Goal: Task Accomplishment & Management: Manage account settings

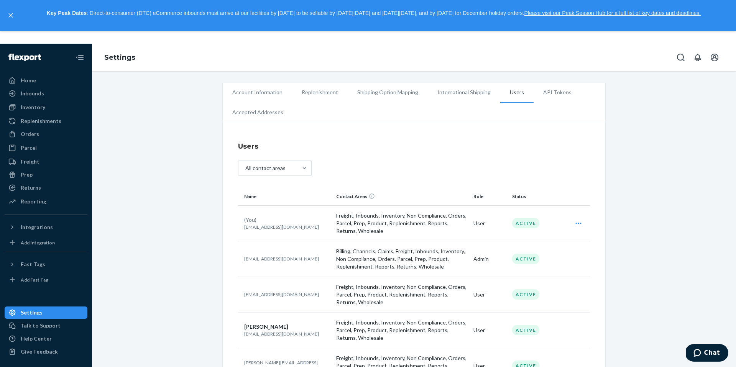
scroll to position [64, 0]
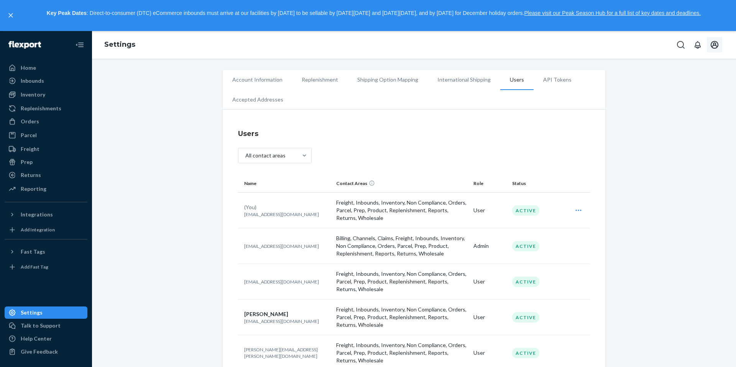
click at [720, 44] on button "Open account menu" at bounding box center [714, 44] width 15 height 15
click at [677, 99] on div "Log out" at bounding box center [697, 106] width 58 height 14
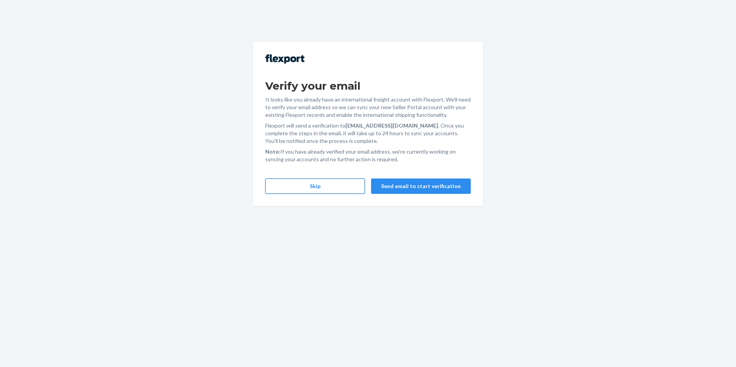
click at [329, 188] on button "Skip" at bounding box center [315, 186] width 100 height 15
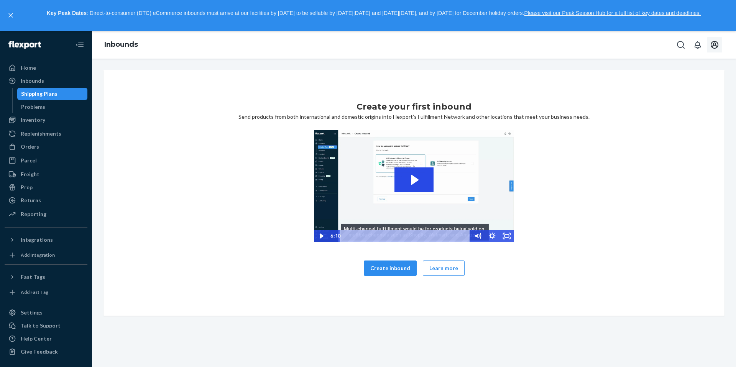
click at [712, 40] on icon "Open account menu" at bounding box center [714, 44] width 9 height 9
click at [676, 71] on span "[EMAIL_ADDRESS][DOMAIN_NAME]" at bounding box center [697, 73] width 47 height 15
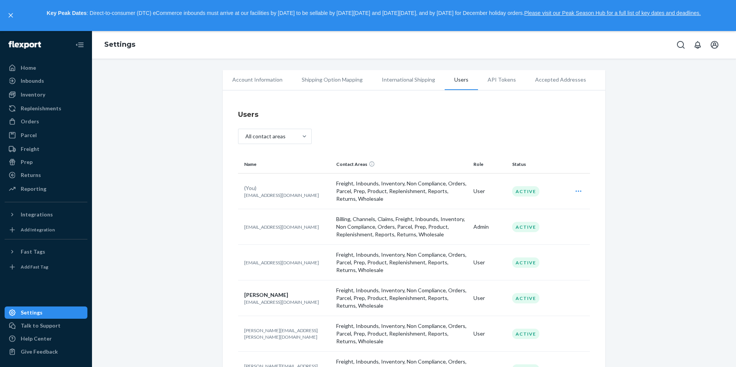
click at [479, 192] on td "User" at bounding box center [490, 192] width 39 height 36
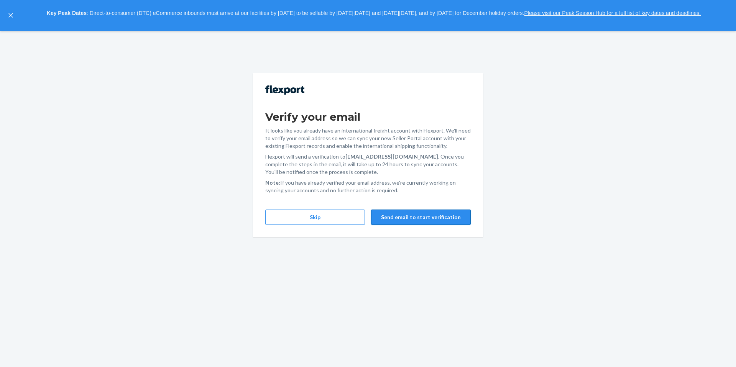
click at [391, 216] on button "Send email to start verification" at bounding box center [421, 217] width 100 height 15
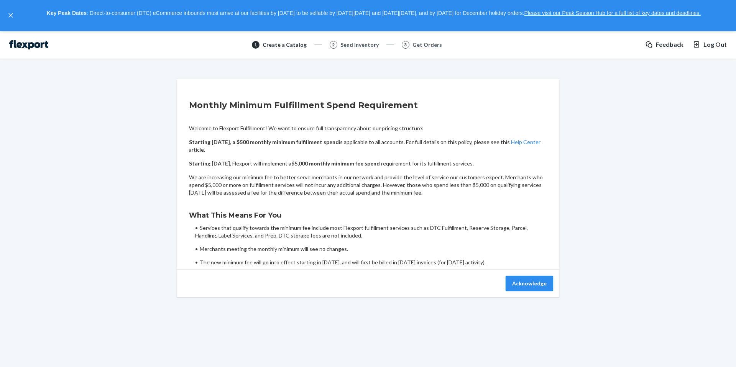
click at [537, 285] on button "Acknowledge" at bounding box center [530, 283] width 48 height 15
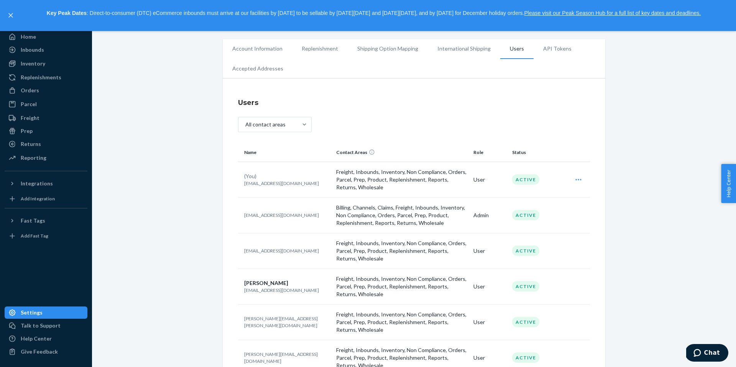
scroll to position [432, 0]
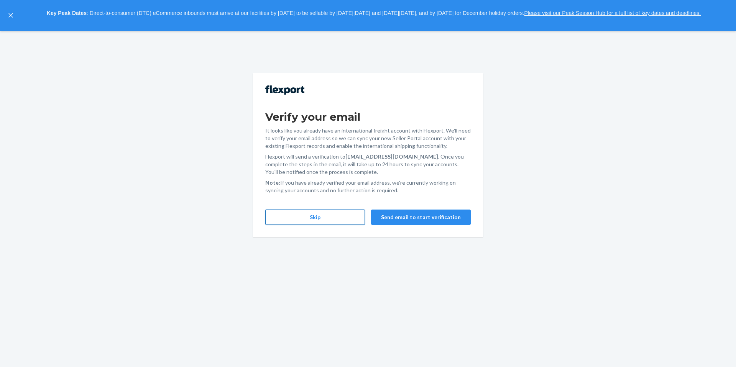
click at [327, 219] on button "Skip" at bounding box center [315, 217] width 100 height 15
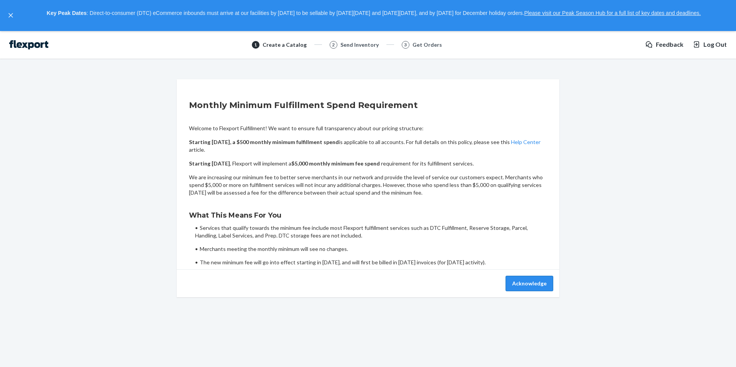
click at [535, 284] on button "Acknowledge" at bounding box center [530, 283] width 48 height 15
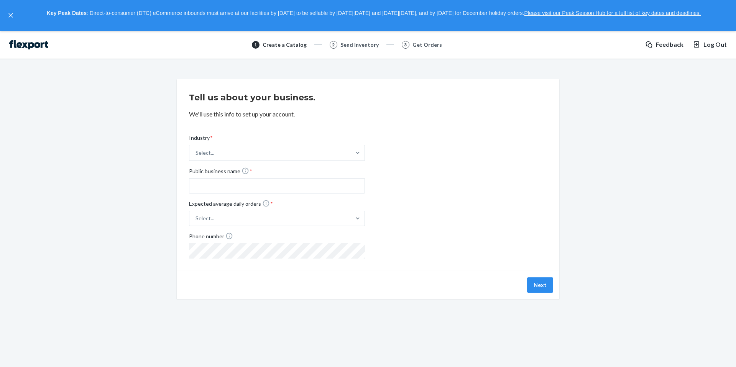
click at [17, 46] on img at bounding box center [28, 44] width 39 height 9
click at [11, 14] on icon "close," at bounding box center [10, 15] width 5 height 5
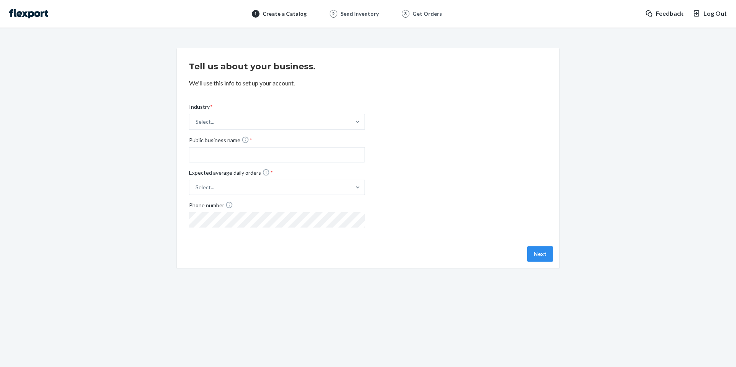
click at [367, 11] on div "Send Inventory" at bounding box center [360, 14] width 38 height 8
click at [670, 11] on span "Feedback" at bounding box center [670, 13] width 28 height 9
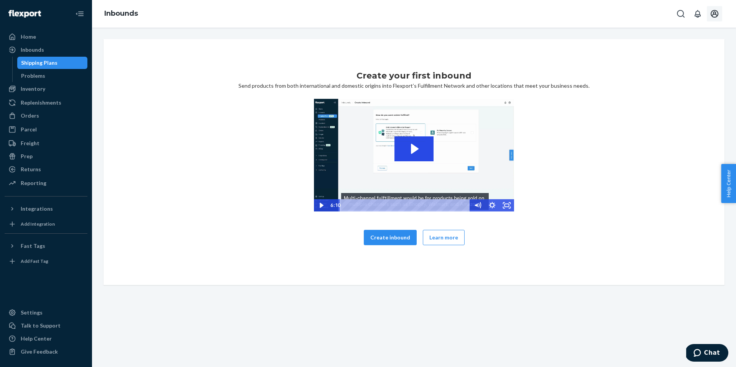
click at [714, 14] on icon "Open account menu" at bounding box center [715, 14] width 8 height 8
click at [680, 69] on div "Log out" at bounding box center [697, 75] width 58 height 14
click at [32, 313] on div "Settings" at bounding box center [32, 313] width 22 height 8
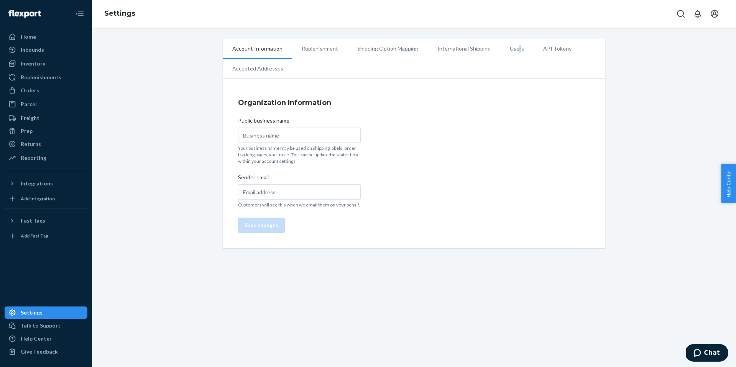
click at [515, 50] on li "Users" at bounding box center [517, 48] width 33 height 19
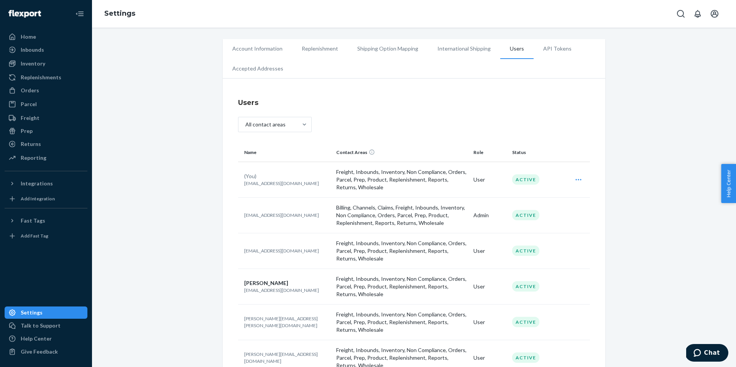
click at [264, 181] on p "[EMAIL_ADDRESS][DOMAIN_NAME]" at bounding box center [287, 183] width 86 height 7
click at [583, 178] on div "Edit" at bounding box center [579, 179] width 20 height 15
click at [535, 193] on button "Edit" at bounding box center [551, 199] width 74 height 16
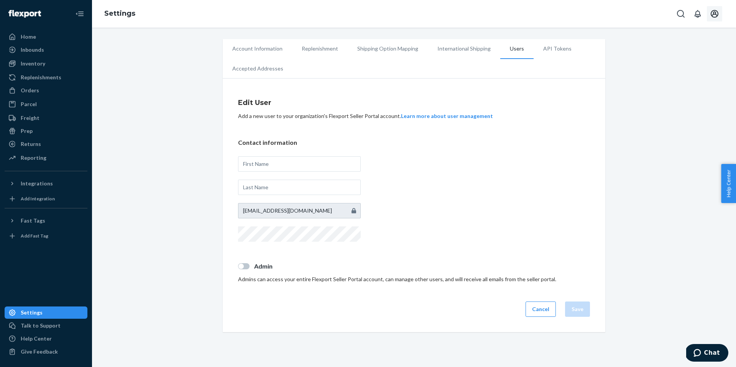
click at [720, 17] on button "Open account menu" at bounding box center [714, 13] width 15 height 15
click at [670, 68] on div "Log out" at bounding box center [697, 75] width 58 height 14
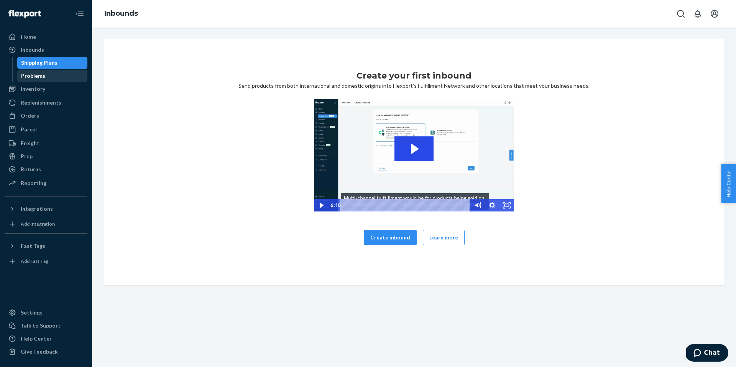
click at [34, 76] on div "Problems" at bounding box center [33, 76] width 24 height 8
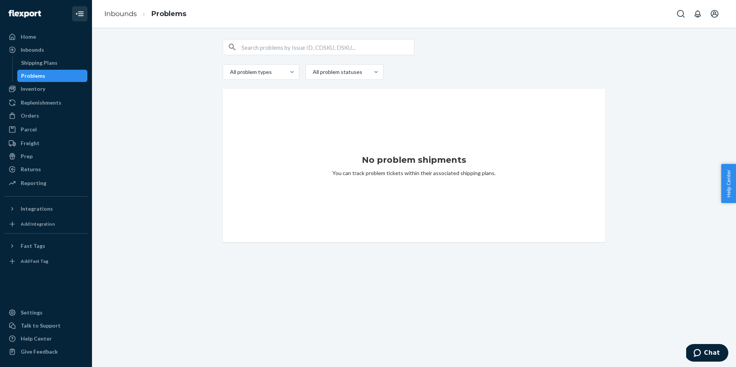
click at [81, 12] on icon "Close Navigation" at bounding box center [79, 13] width 9 height 9
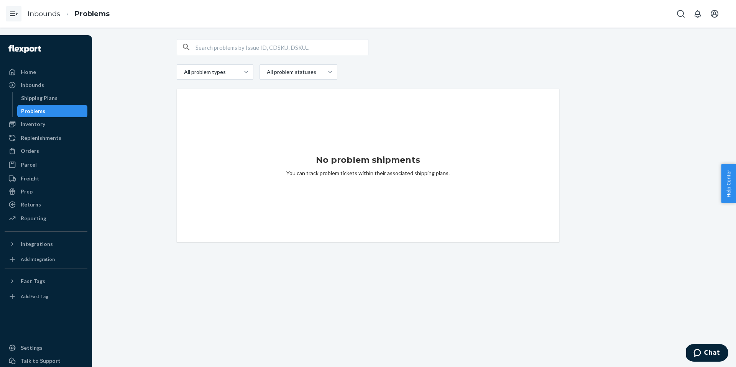
click at [10, 16] on icon "Open Navigation" at bounding box center [13, 13] width 9 height 9
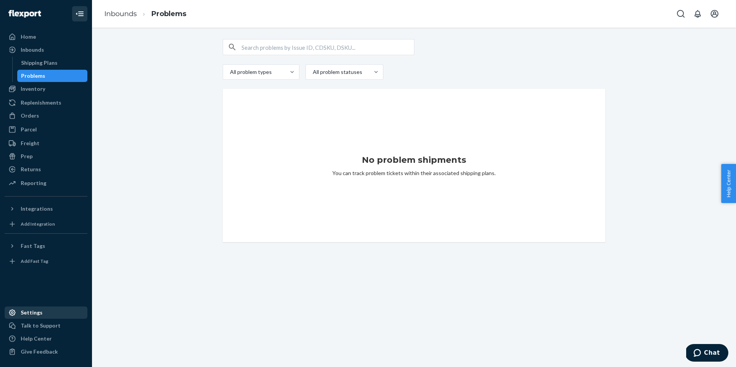
click at [41, 313] on div "Settings" at bounding box center [45, 313] width 81 height 11
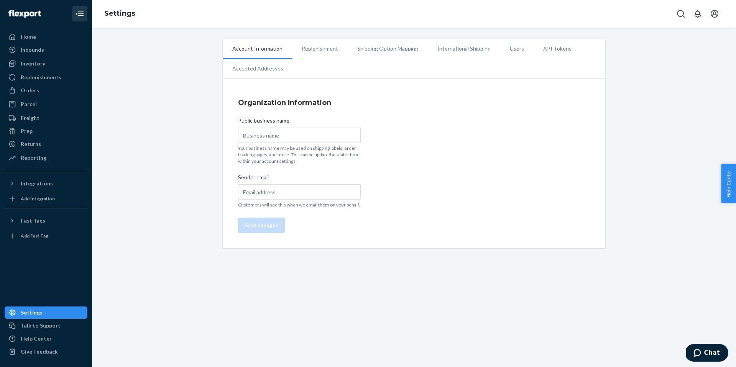
click at [313, 47] on li "Replenishment" at bounding box center [320, 48] width 56 height 19
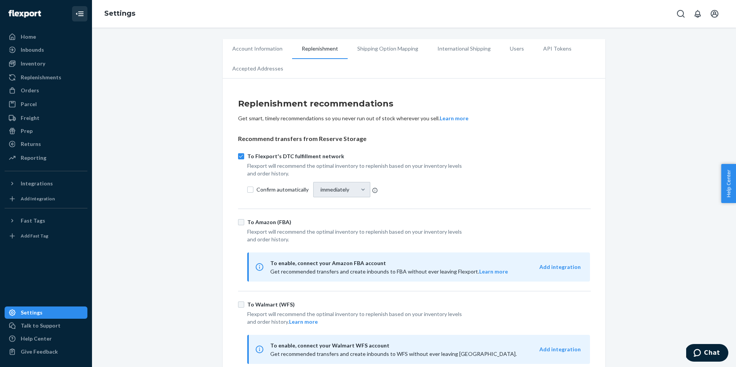
scroll to position [42, 0]
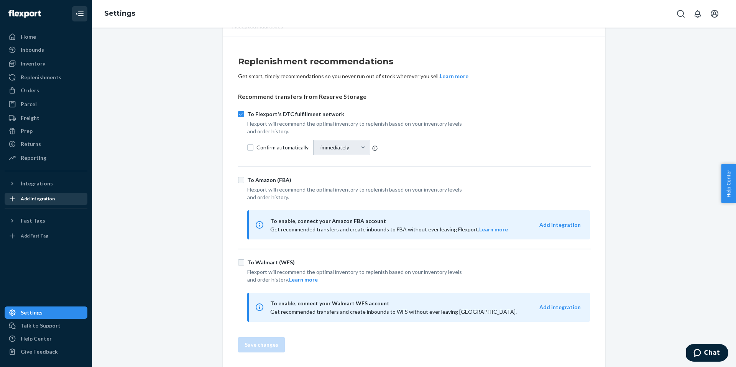
click at [41, 198] on div "Add Integration" at bounding box center [38, 199] width 34 height 7
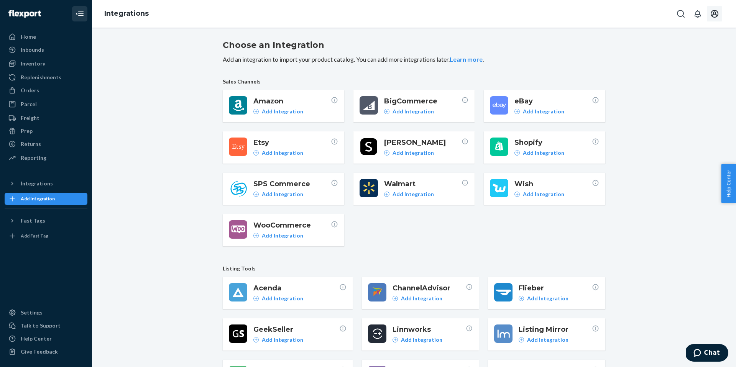
click at [713, 16] on icon "Open account menu" at bounding box center [714, 13] width 9 height 9
click at [685, 40] on span "[EMAIL_ADDRESS][DOMAIN_NAME]" at bounding box center [697, 42] width 47 height 15
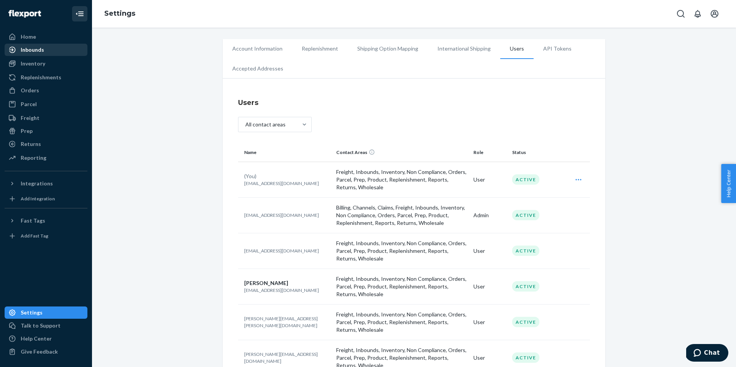
click at [26, 51] on div "Inbounds" at bounding box center [32, 50] width 23 height 8
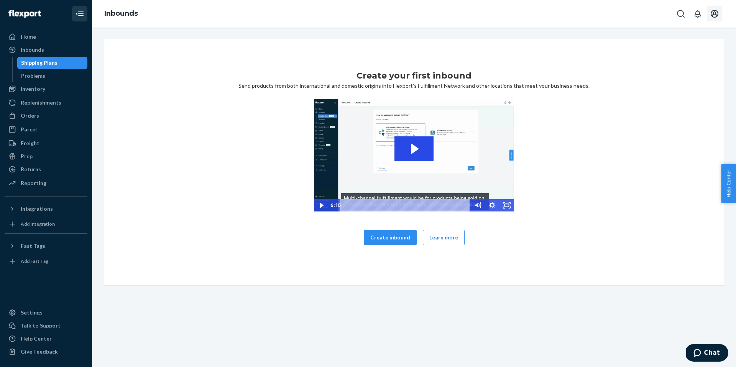
click at [713, 15] on icon "Open account menu" at bounding box center [715, 14] width 8 height 8
click at [673, 69] on div "Log out" at bounding box center [697, 75] width 58 height 14
click at [390, 237] on button "Create inbound" at bounding box center [390, 237] width 53 height 15
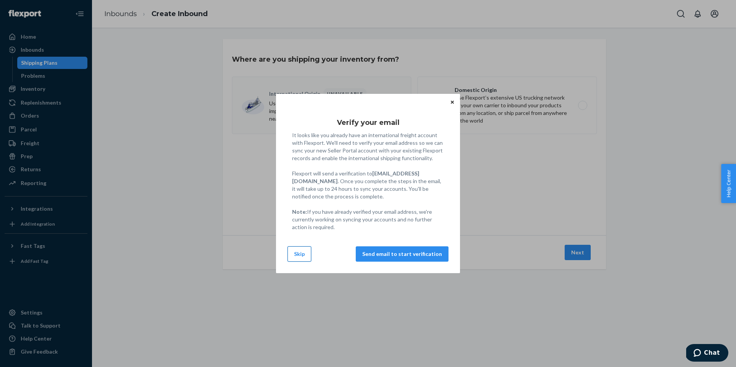
click at [301, 252] on button "Skip" at bounding box center [300, 254] width 24 height 15
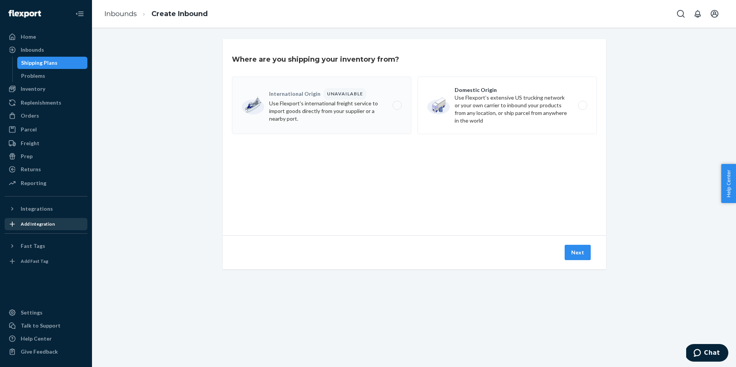
click at [44, 219] on div "Add Integration" at bounding box center [45, 224] width 81 height 11
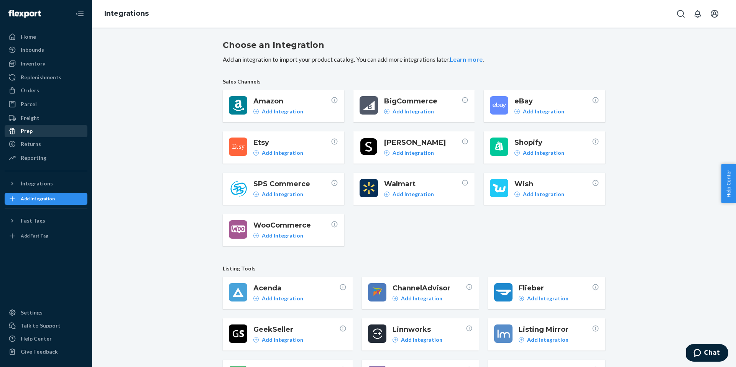
click at [25, 134] on div "Prep" at bounding box center [27, 131] width 12 height 8
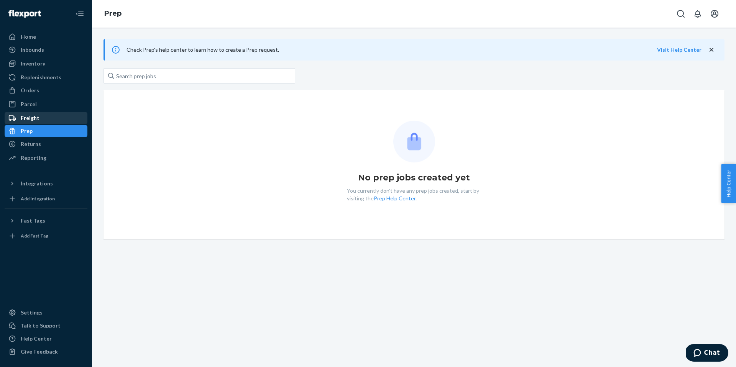
click at [27, 117] on div "Freight" at bounding box center [30, 118] width 19 height 8
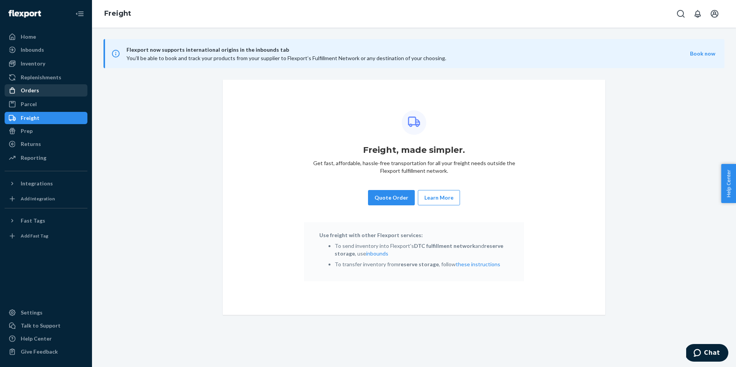
click at [28, 96] on link "Orders" at bounding box center [46, 90] width 83 height 12
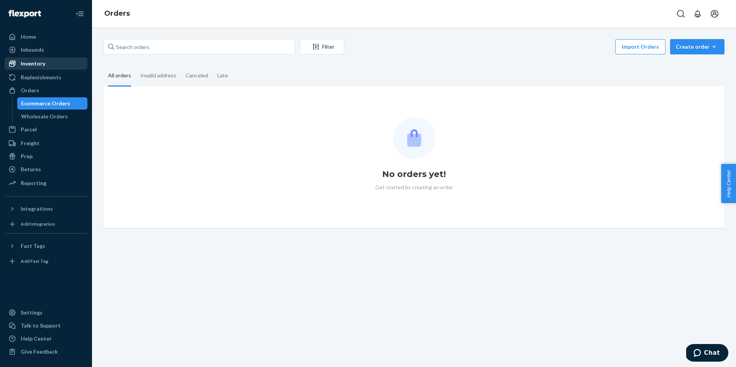
click at [27, 66] on div "Inventory" at bounding box center [33, 64] width 25 height 8
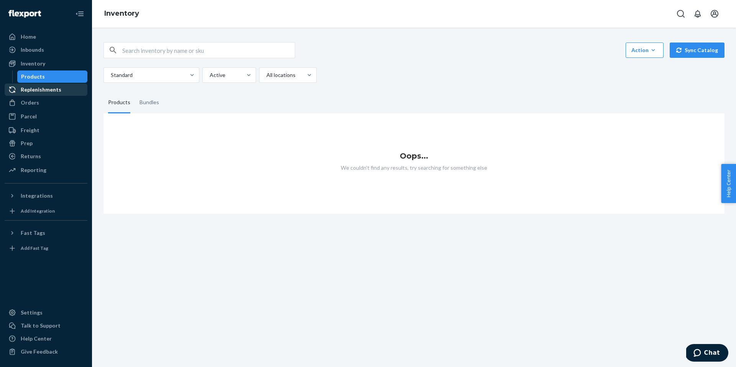
click at [30, 89] on div "Replenishments" at bounding box center [41, 90] width 41 height 8
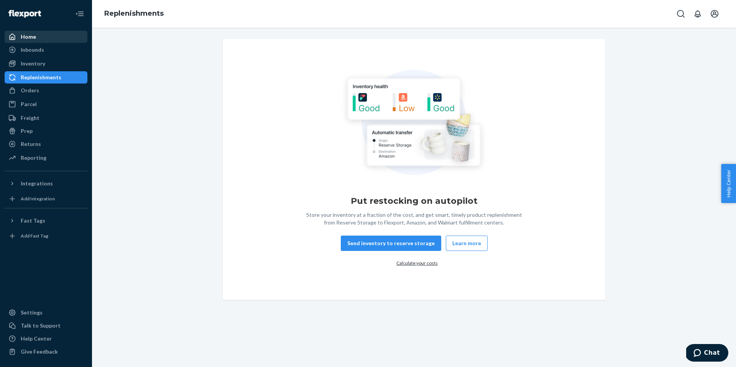
click at [30, 38] on div "Home" at bounding box center [28, 37] width 15 height 8
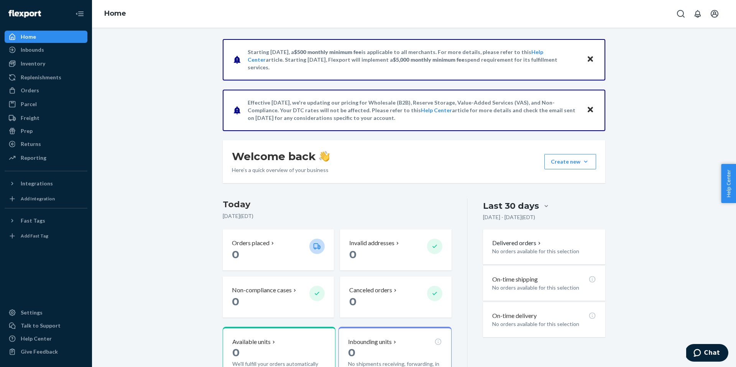
click at [592, 109] on icon "Close" at bounding box center [590, 109] width 5 height 5
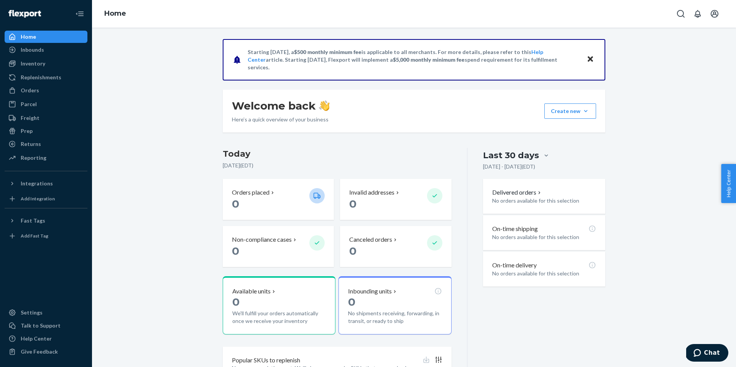
click at [590, 59] on icon "Close" at bounding box center [590, 58] width 5 height 5
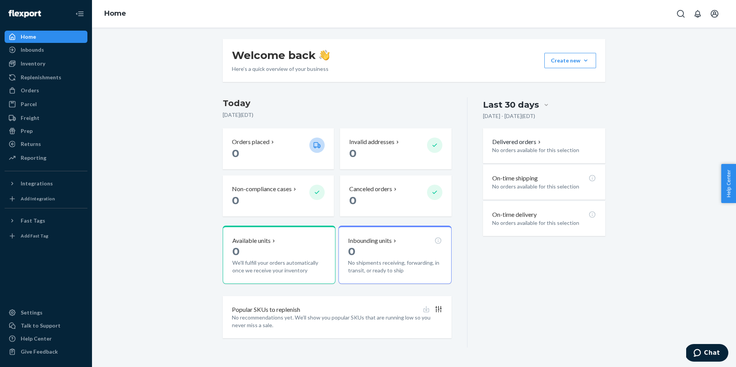
click at [540, 104] on div at bounding box center [547, 105] width 14 height 8
click at [501, 105] on input "Last 30 days" at bounding box center [501, 105] width 0 height 0
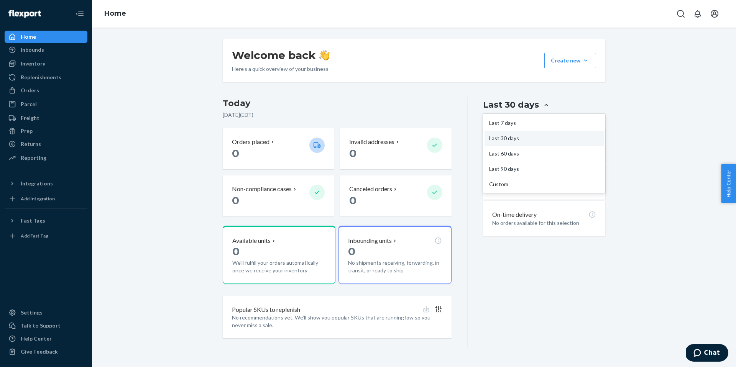
click at [540, 104] on div at bounding box center [547, 105] width 14 height 8
click at [501, 105] on input "option Last 30 days focused, 2 of 5. 5 results available. Use Up and Down to ch…" at bounding box center [501, 105] width 0 height 0
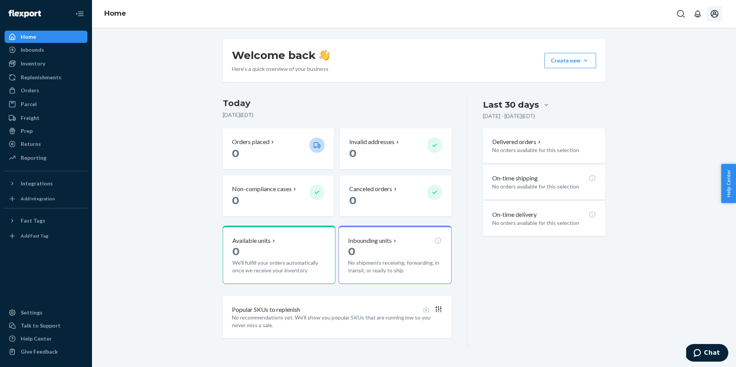
click at [711, 13] on icon "Open account menu" at bounding box center [715, 14] width 8 height 8
click at [437, 309] on icon at bounding box center [439, 310] width 8 height 8
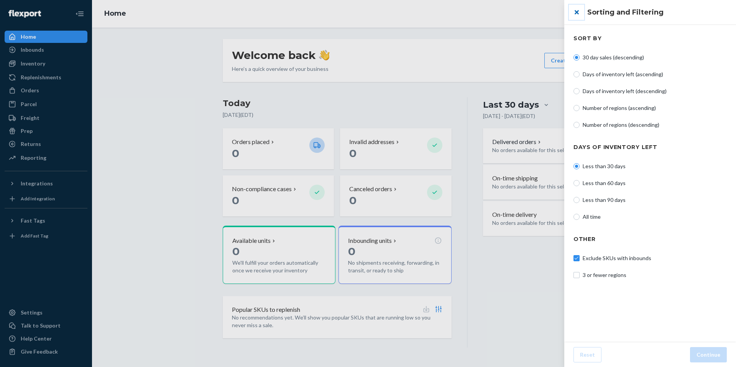
click at [574, 12] on button "close" at bounding box center [576, 12] width 15 height 15
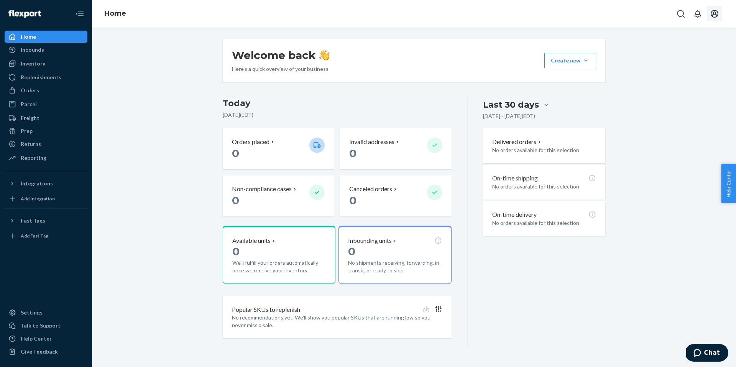
click at [715, 15] on icon "Open account menu" at bounding box center [714, 13] width 9 height 9
click at [690, 37] on span "[EMAIL_ADDRESS][DOMAIN_NAME]" at bounding box center [697, 42] width 47 height 15
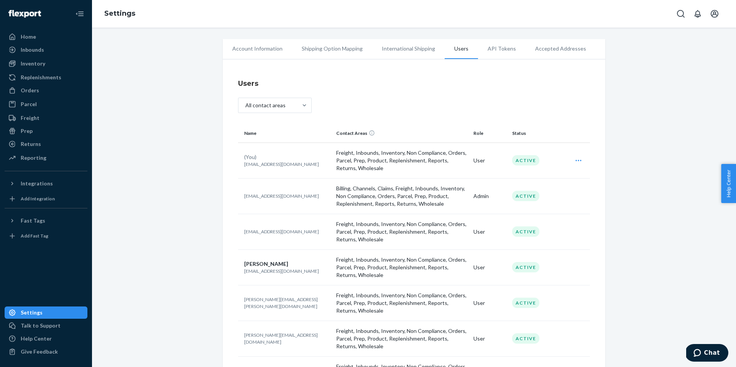
click at [488, 159] on td "User" at bounding box center [490, 161] width 39 height 36
click at [479, 161] on td "User" at bounding box center [490, 161] width 39 height 36
click at [573, 160] on div "Edit" at bounding box center [579, 160] width 20 height 15
click at [562, 48] on li "Accepted Addresses" at bounding box center [561, 48] width 70 height 19
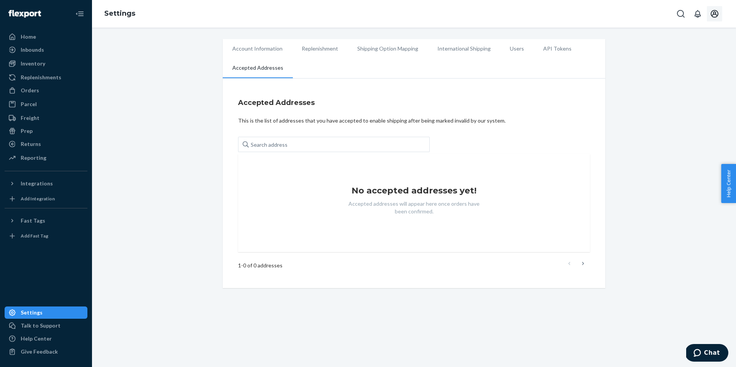
click at [712, 16] on icon "Open account menu" at bounding box center [714, 13] width 9 height 9
click at [675, 68] on div "Log out" at bounding box center [697, 75] width 58 height 14
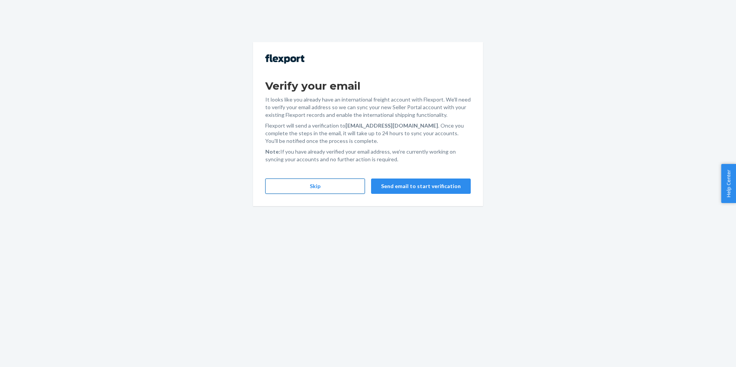
click at [329, 186] on button "Skip" at bounding box center [315, 186] width 100 height 15
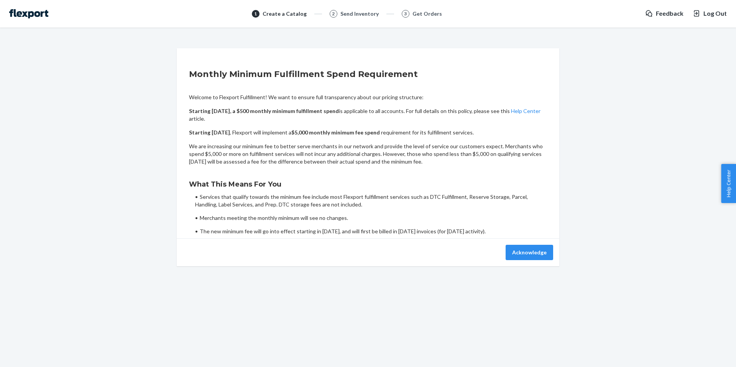
click at [534, 244] on div "Acknowledge" at bounding box center [368, 253] width 383 height 28
click at [521, 252] on button "Acknowledge" at bounding box center [530, 252] width 48 height 15
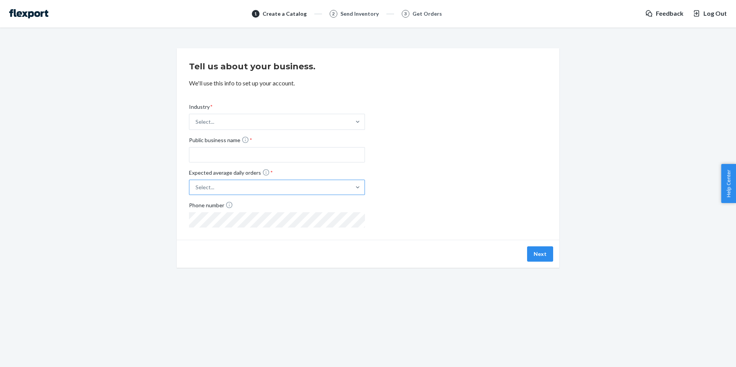
click at [231, 185] on div "Select..." at bounding box center [269, 188] width 161 height 14
click at [158, 188] on input "Expected average daily orders * Select..." at bounding box center [158, 188] width 0 height 0
click at [468, 163] on div "Industry * Select... Public business name * Expected average daily orders * opt…" at bounding box center [368, 159] width 358 height 137
click at [668, 15] on span "Feedback" at bounding box center [670, 13] width 28 height 9
click at [716, 16] on span "Log Out" at bounding box center [715, 13] width 23 height 9
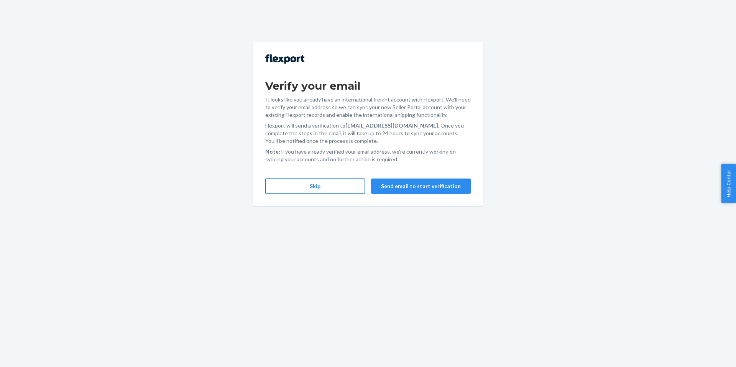
click at [339, 191] on button "Skip" at bounding box center [315, 186] width 100 height 15
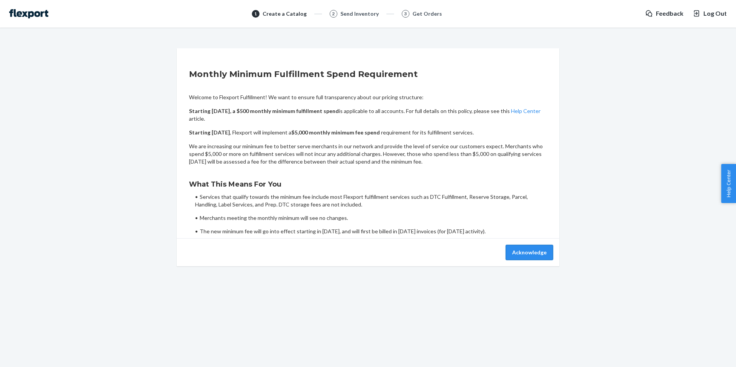
click at [524, 253] on button "Acknowledge" at bounding box center [530, 252] width 48 height 15
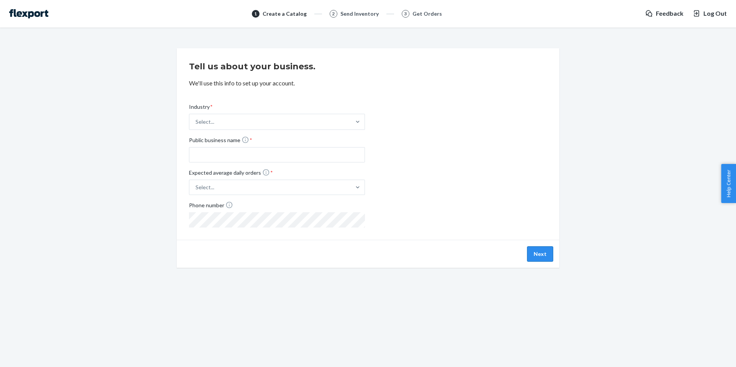
click at [545, 252] on button "Next" at bounding box center [540, 254] width 26 height 15
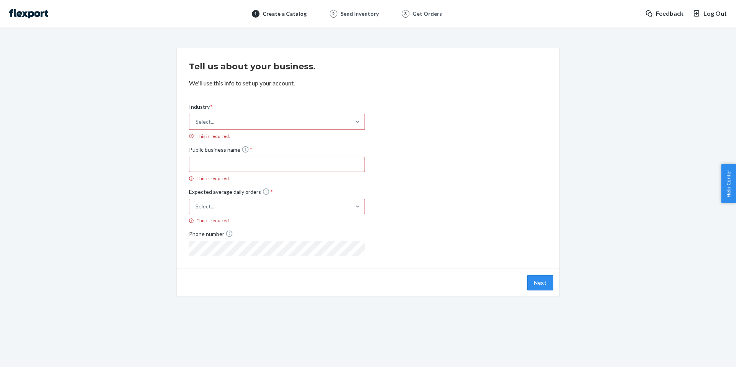
click at [553, 279] on button "Next" at bounding box center [540, 282] width 26 height 15
click at [37, 18] on img at bounding box center [28, 13] width 39 height 9
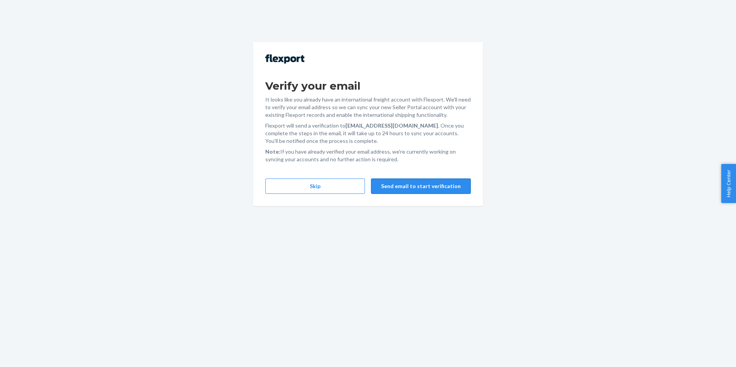
click at [407, 191] on button "Send email to start verification" at bounding box center [421, 186] width 100 height 15
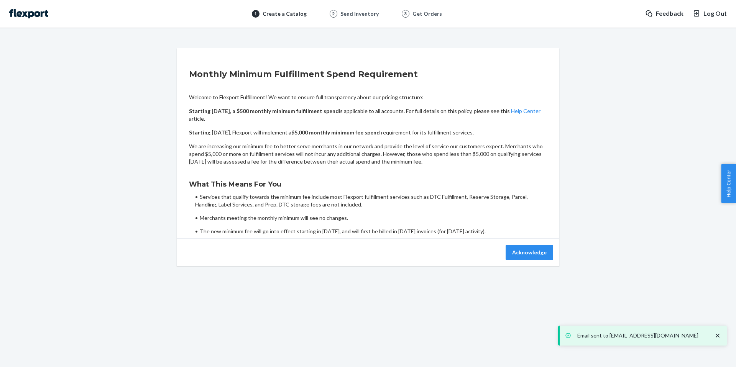
click at [605, 340] on div "Email sent to kmccurdy@flexport.com" at bounding box center [643, 336] width 161 height 12
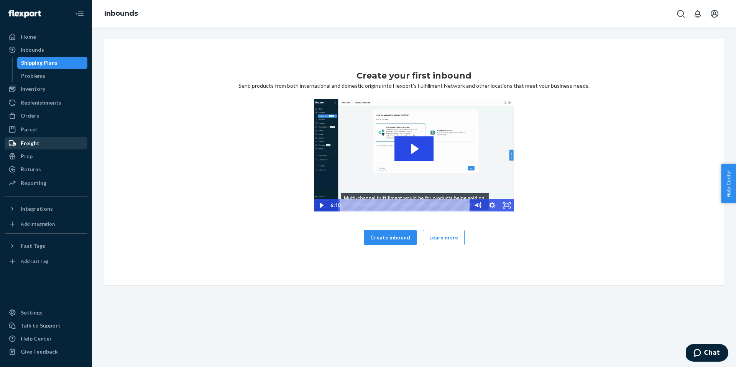
click at [25, 146] on div "Freight" at bounding box center [30, 144] width 19 height 8
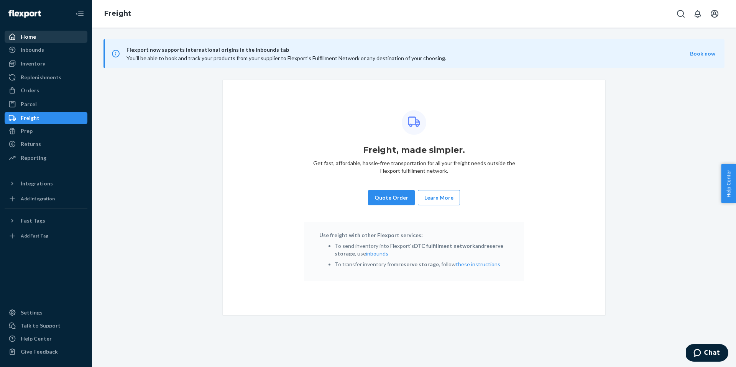
click at [25, 38] on div "Home" at bounding box center [28, 37] width 15 height 8
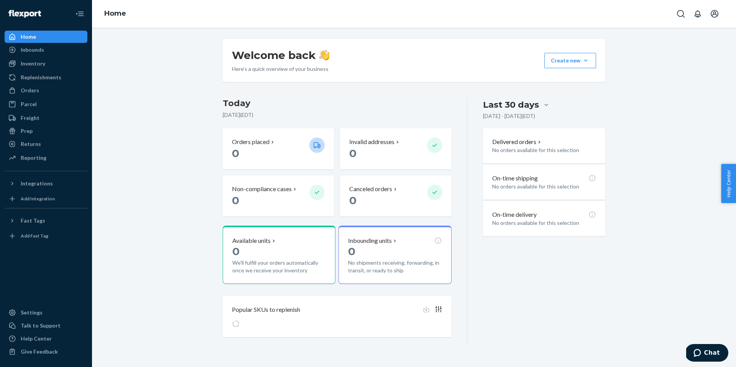
click at [25, 38] on div "Home" at bounding box center [28, 37] width 15 height 8
click at [280, 148] on p "0" at bounding box center [267, 154] width 71 height 14
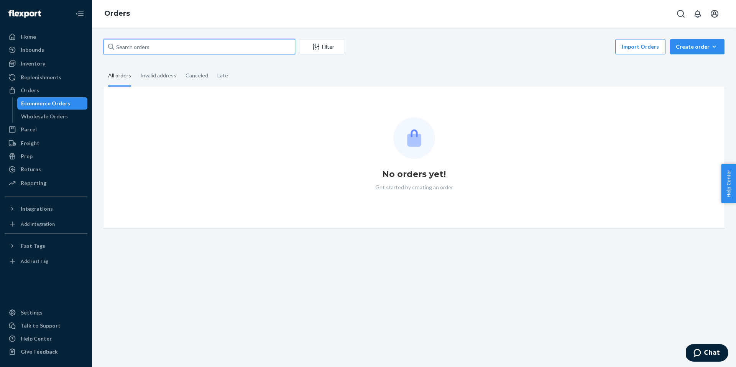
click at [174, 44] on input "text" at bounding box center [200, 46] width 192 height 15
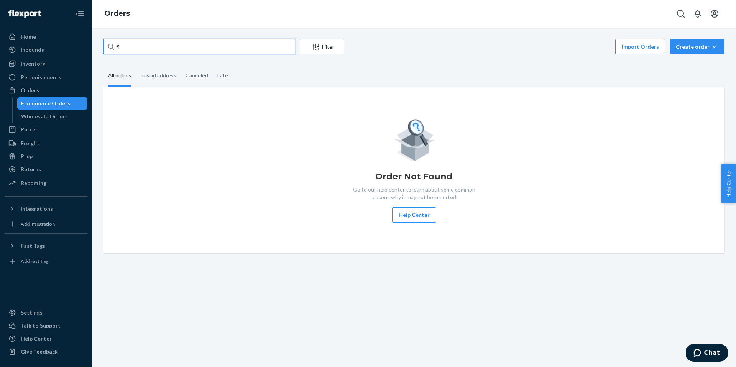
type input "f"
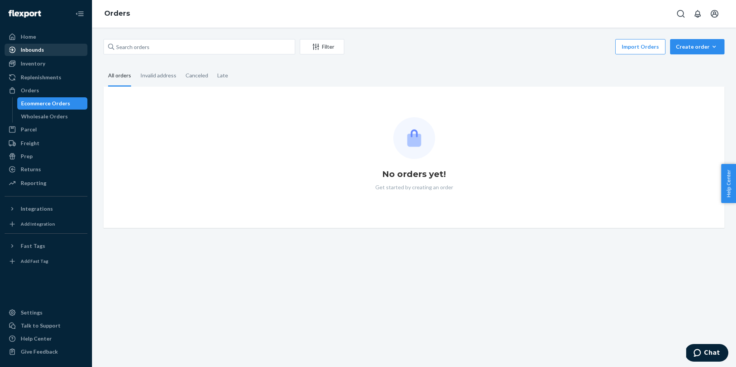
click at [34, 51] on div "Inbounds" at bounding box center [32, 50] width 23 height 8
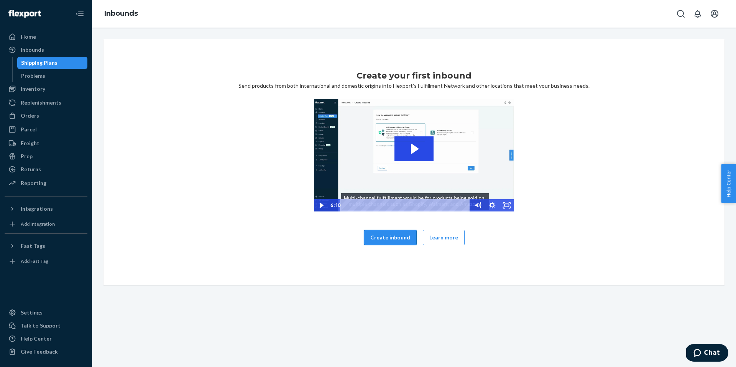
click at [400, 233] on button "Create inbound" at bounding box center [390, 237] width 53 height 15
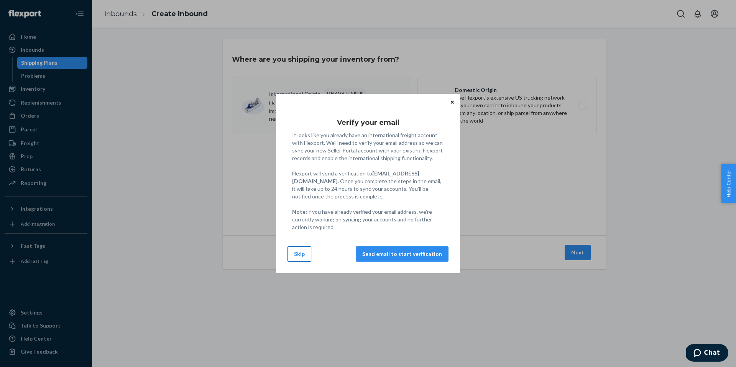
click at [308, 259] on button "Skip" at bounding box center [300, 254] width 24 height 15
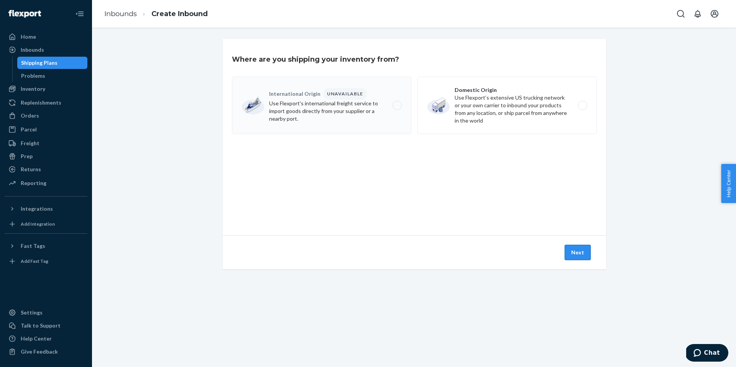
click at [579, 250] on button "Next" at bounding box center [578, 252] width 26 height 15
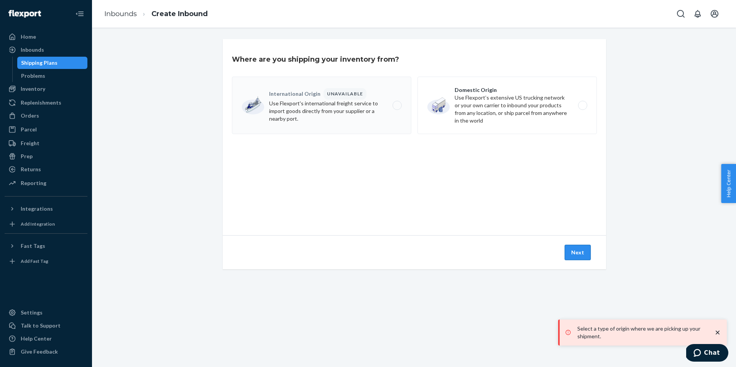
click at [580, 250] on button "Next" at bounding box center [578, 252] width 26 height 15
click at [175, 15] on link "Create Inbound" at bounding box center [180, 14] width 56 height 8
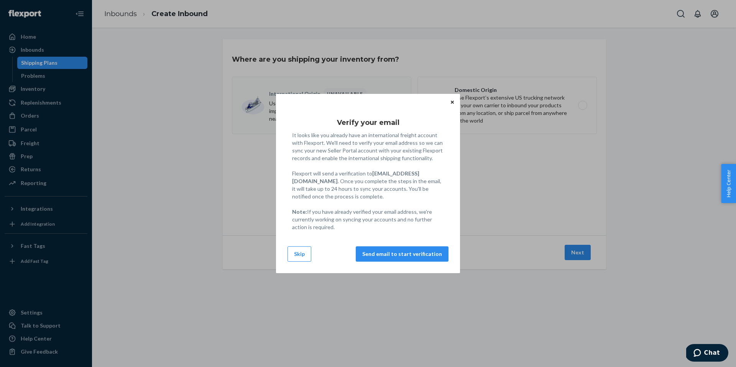
click at [452, 104] on icon "Close" at bounding box center [452, 102] width 3 height 5
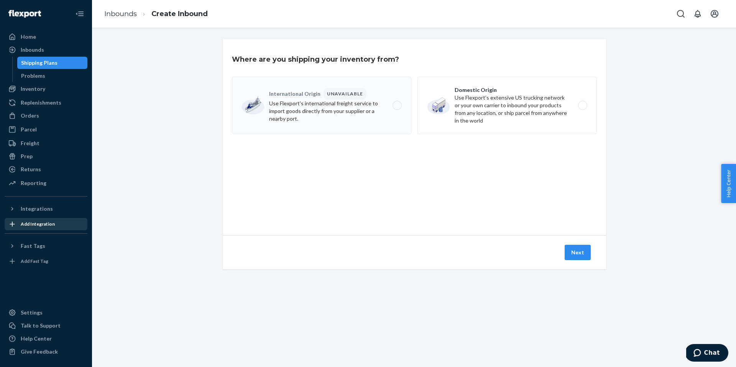
click at [48, 225] on div "Add Integration" at bounding box center [38, 224] width 34 height 7
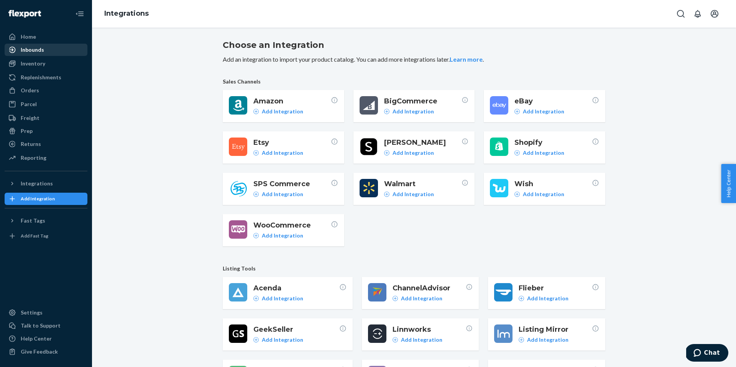
click at [31, 46] on div "Inbounds" at bounding box center [32, 50] width 23 height 8
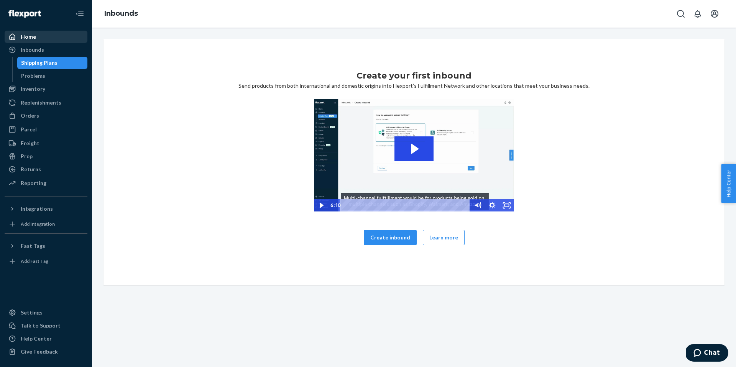
click at [30, 38] on div "Home" at bounding box center [28, 37] width 15 height 8
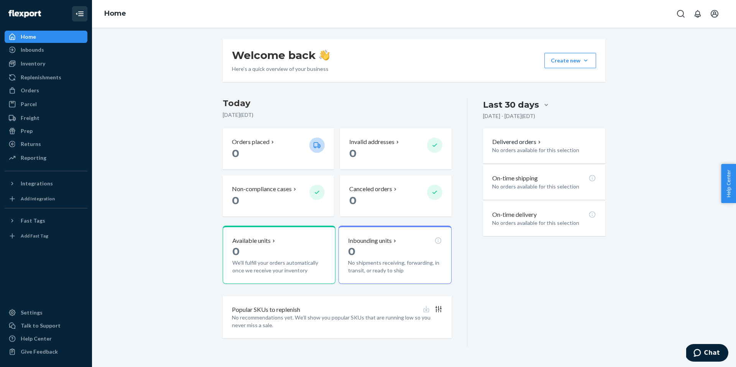
click at [80, 14] on icon "Close Navigation" at bounding box center [79, 13] width 9 height 9
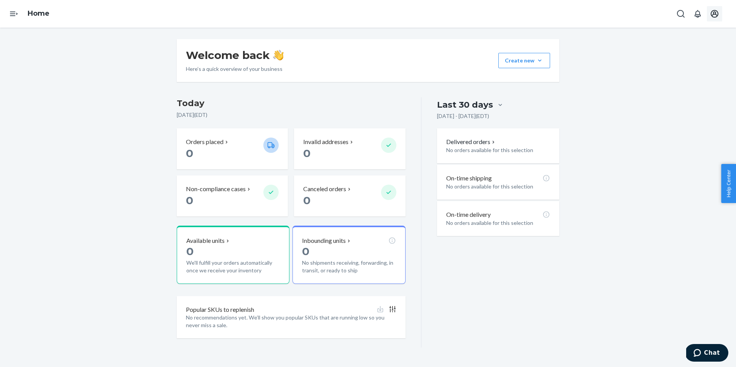
click at [714, 18] on icon "Open account menu" at bounding box center [714, 13] width 9 height 9
click at [691, 38] on span "[EMAIL_ADDRESS][DOMAIN_NAME]" at bounding box center [697, 42] width 47 height 15
